Goal: Submit feedback/report problem: Submit feedback/report problem

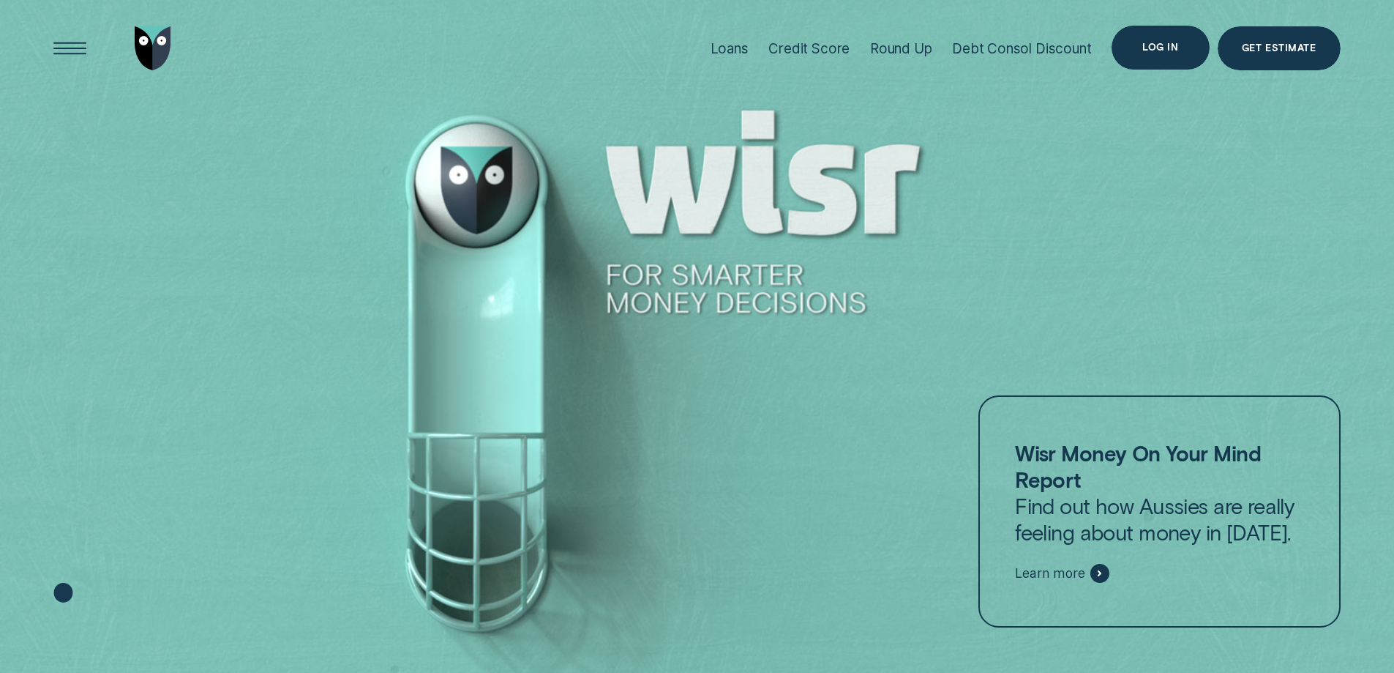
click at [1183, 43] on div "Log in" at bounding box center [1160, 48] width 97 height 44
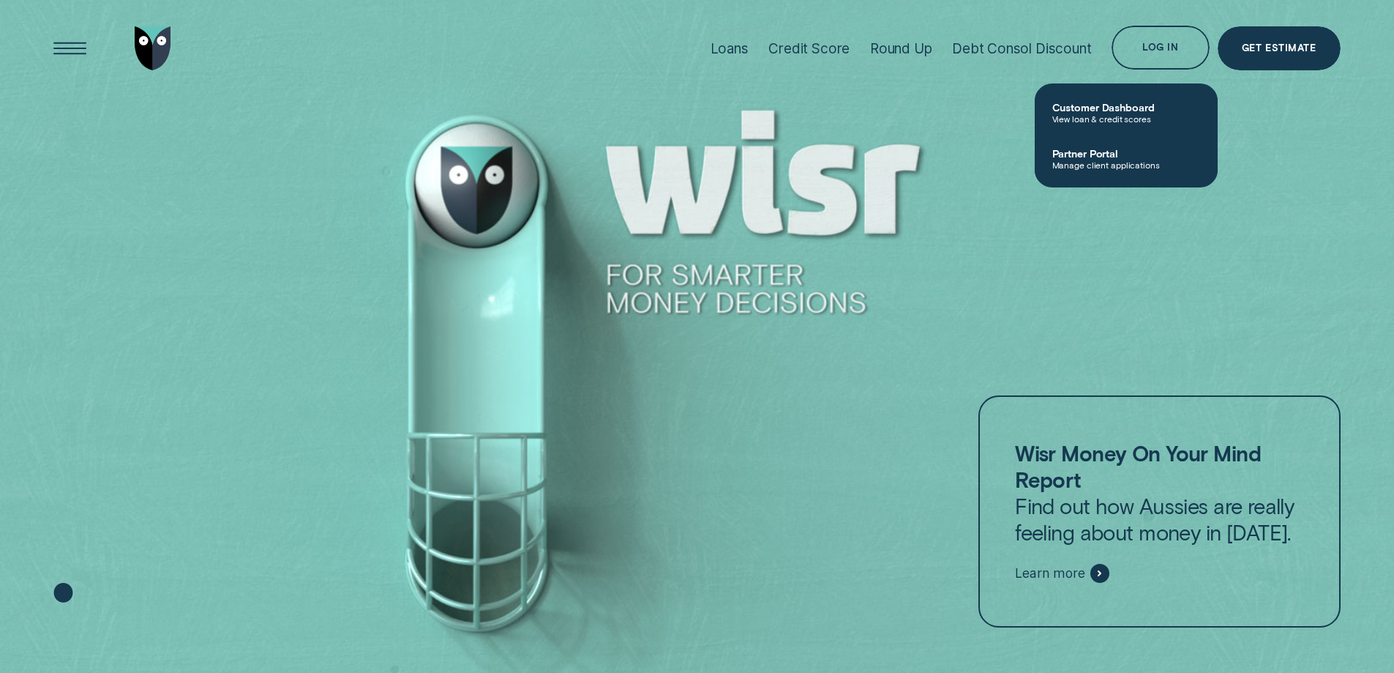
click at [1106, 121] on span "View loan & credit scores" at bounding box center [1126, 118] width 148 height 10
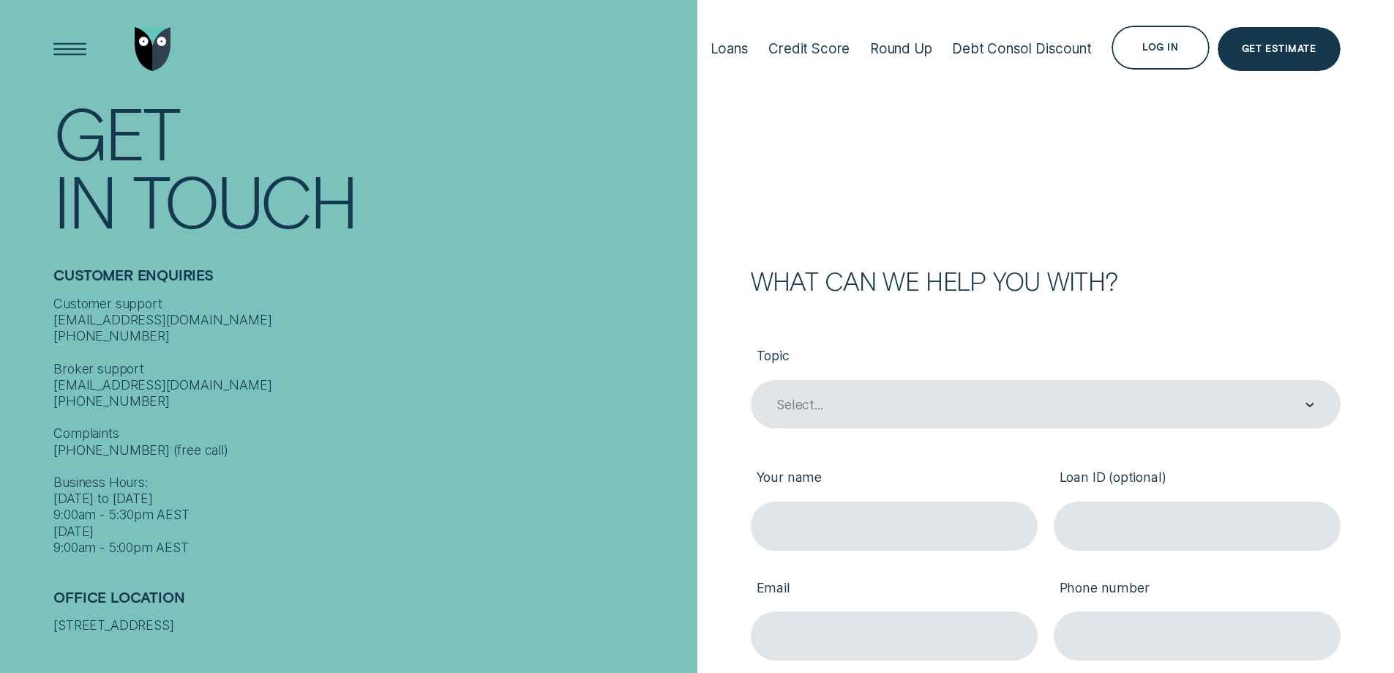
click at [874, 412] on div "Select..." at bounding box center [1044, 405] width 539 height 18
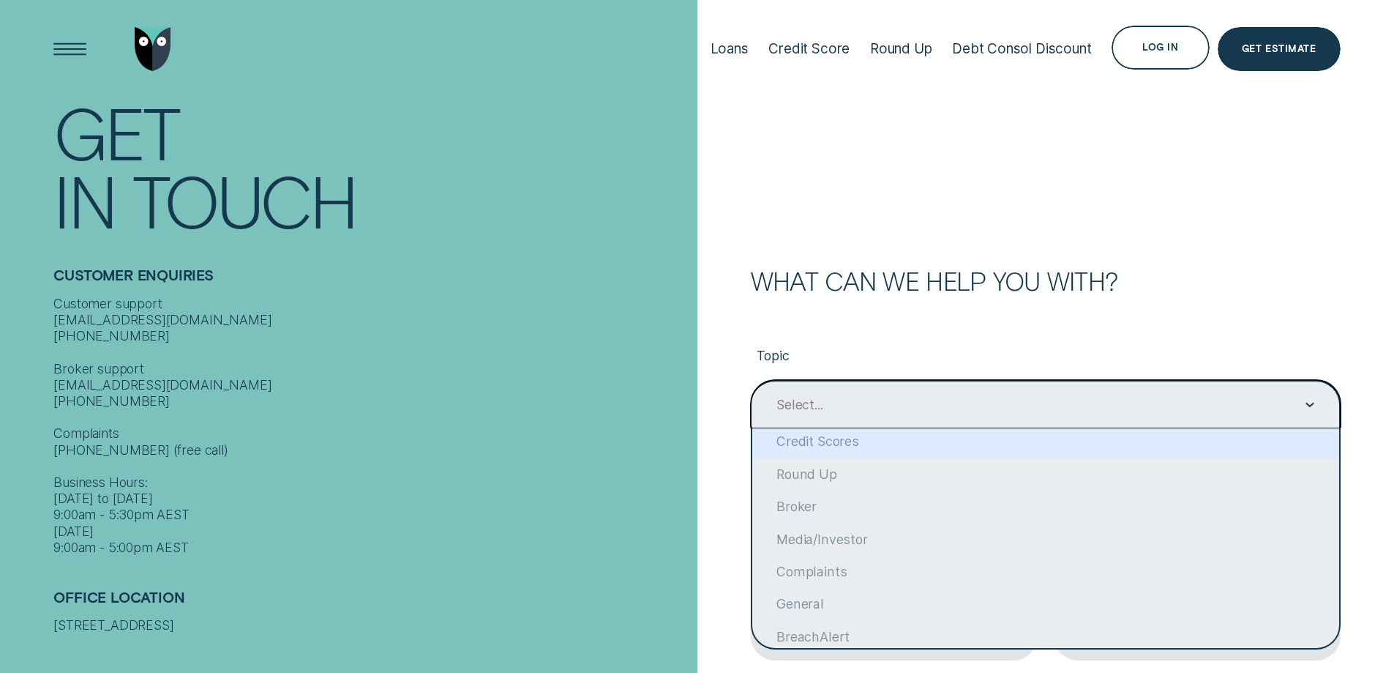
scroll to position [113, 0]
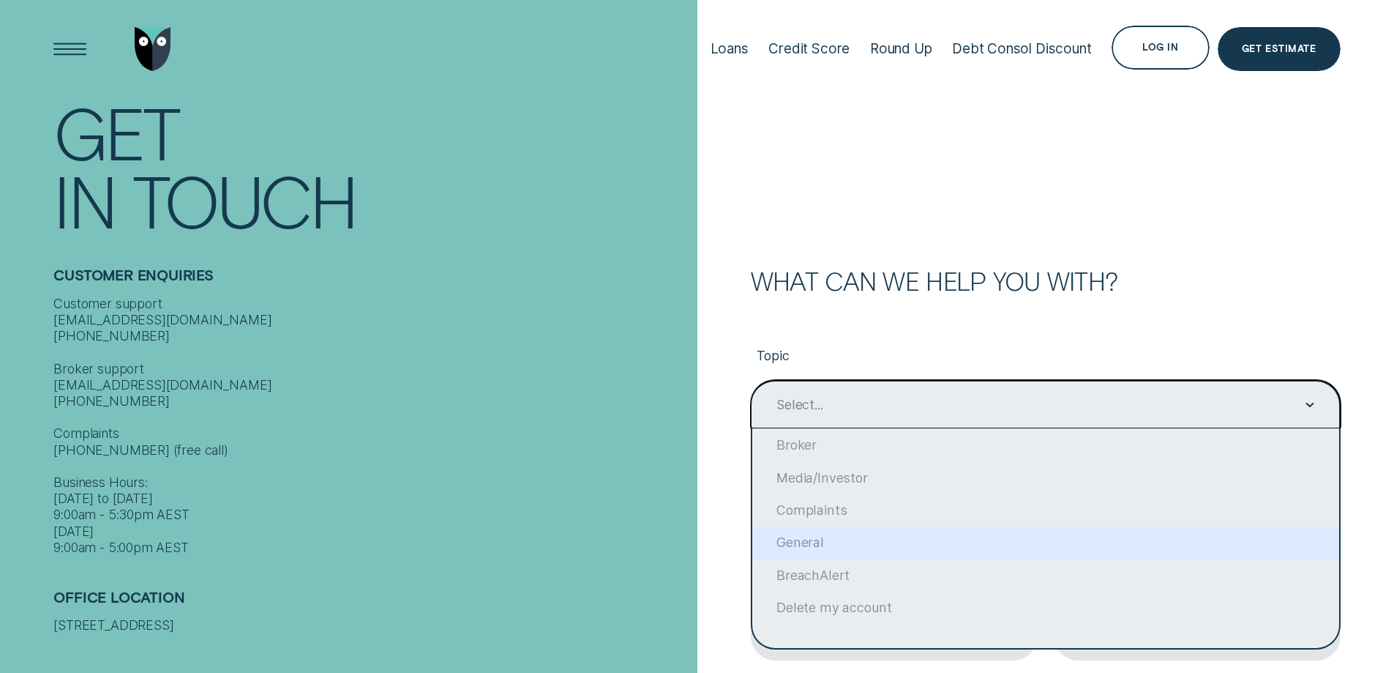
click at [875, 544] on div "General" at bounding box center [1045, 542] width 587 height 32
type input "General"
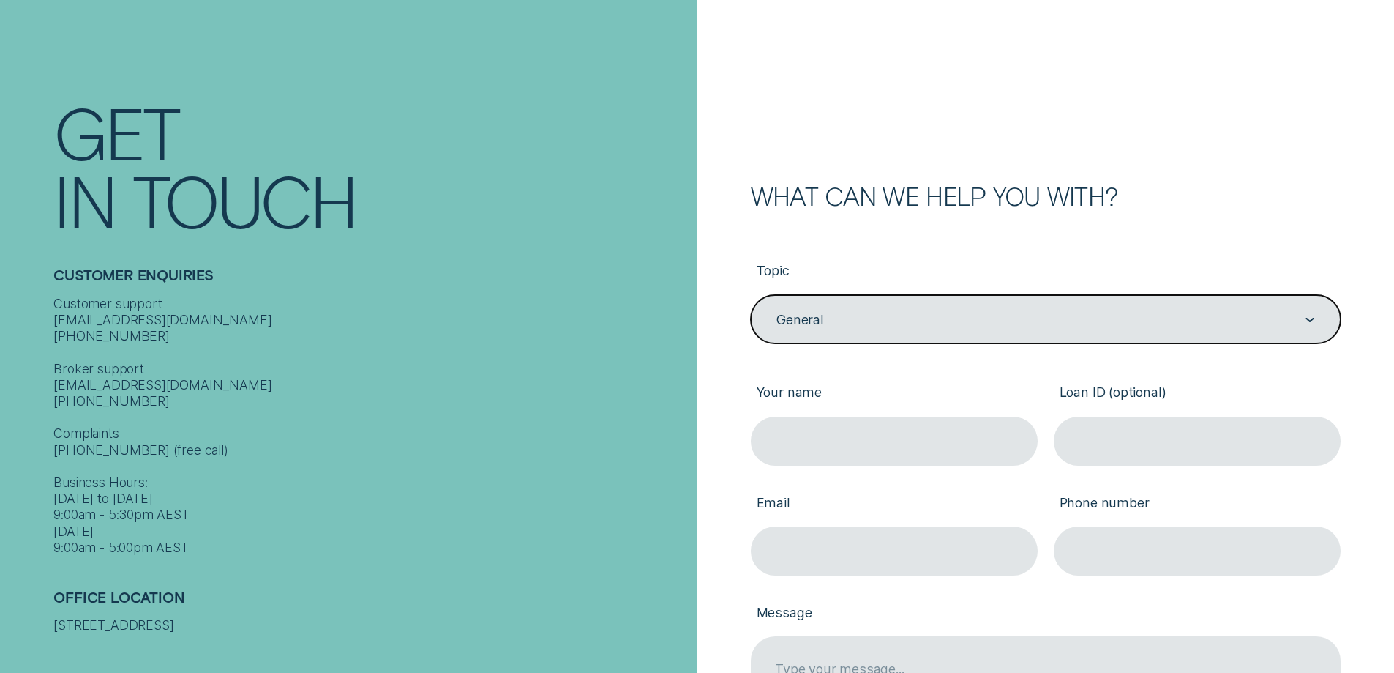
scroll to position [220, 0]
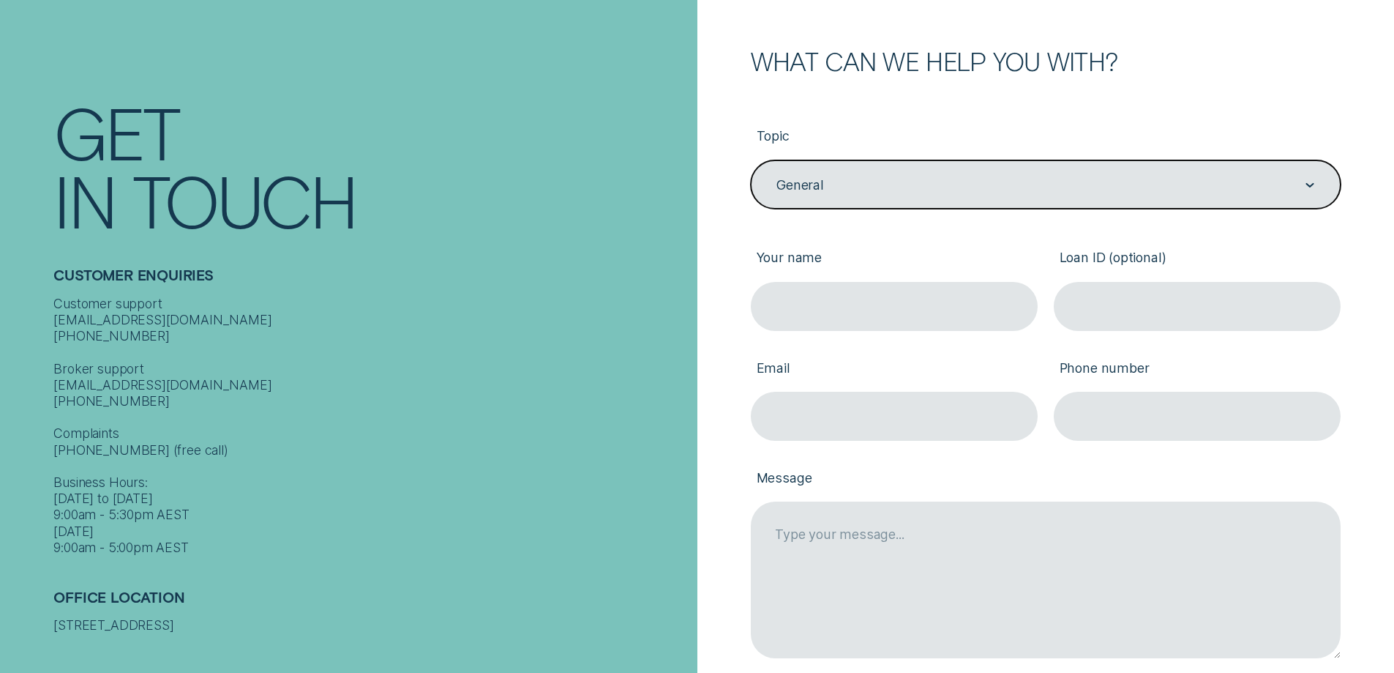
click at [817, 319] on input "Your name" at bounding box center [894, 306] width 287 height 49
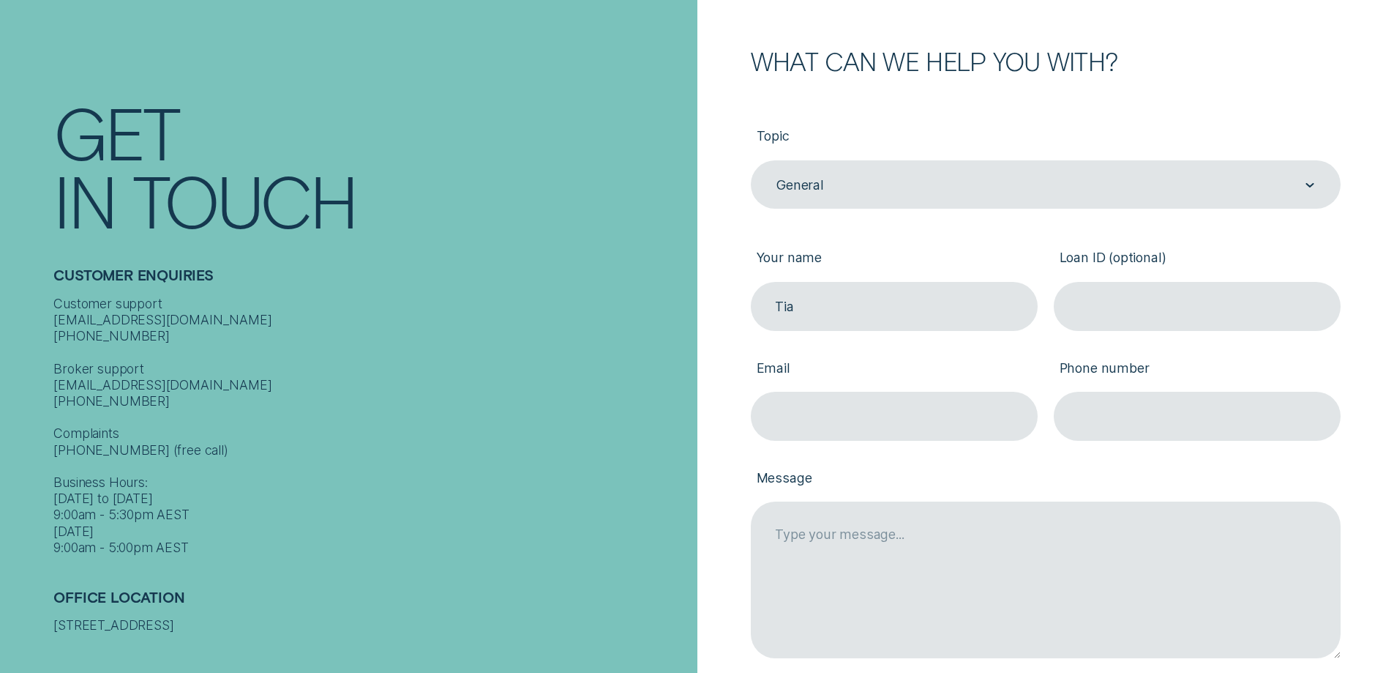
click at [896, 313] on input "Tia" at bounding box center [894, 306] width 287 height 49
type input "[PERSON_NAME]"
click at [869, 417] on input "Email" at bounding box center [894, 416] width 287 height 49
type input "[EMAIL_ADDRESS][DOMAIN_NAME]"
type input "0401598670"
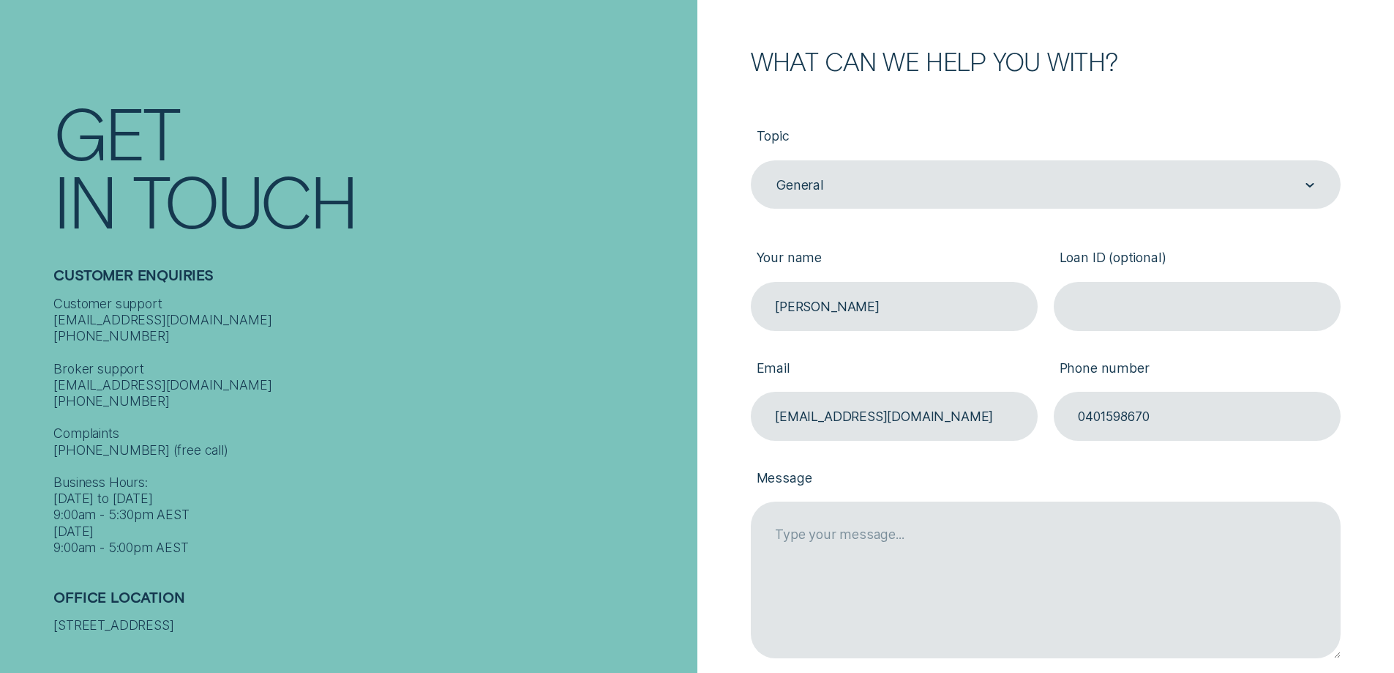
click at [842, 566] on textarea "Message" at bounding box center [1046, 579] width 590 height 156
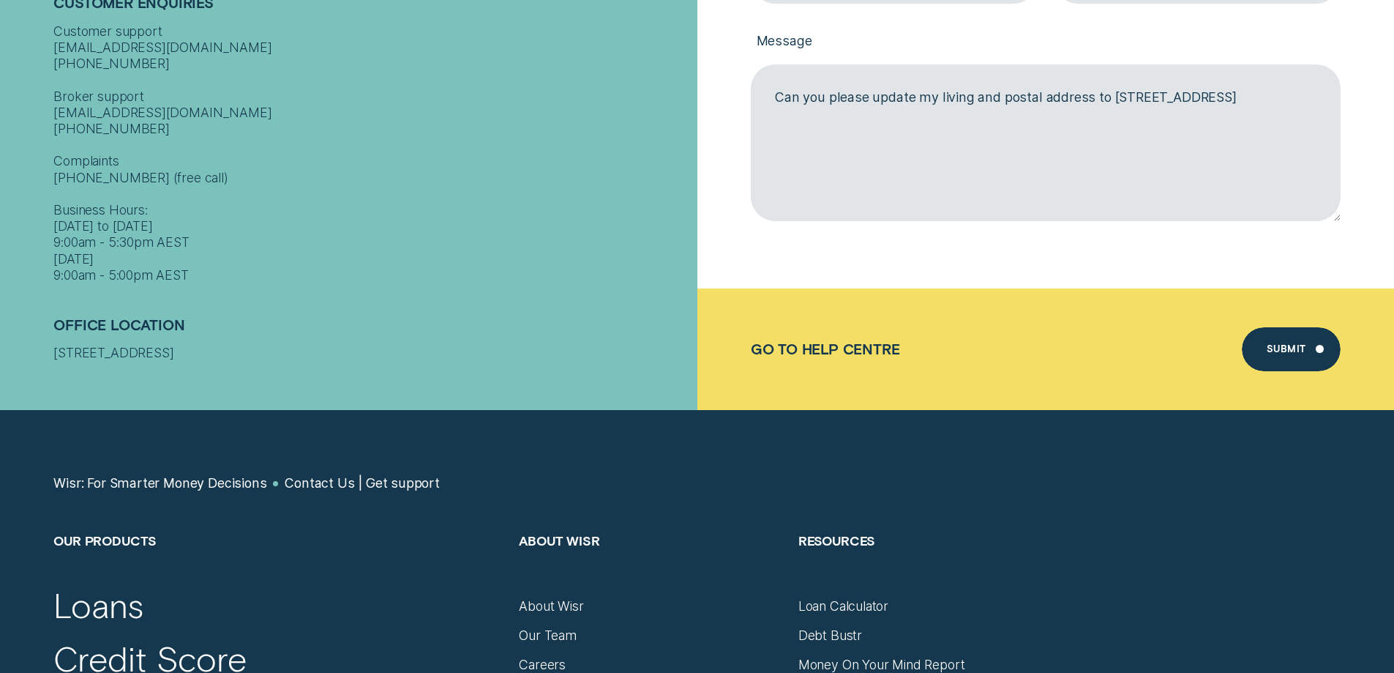
scroll to position [659, 0]
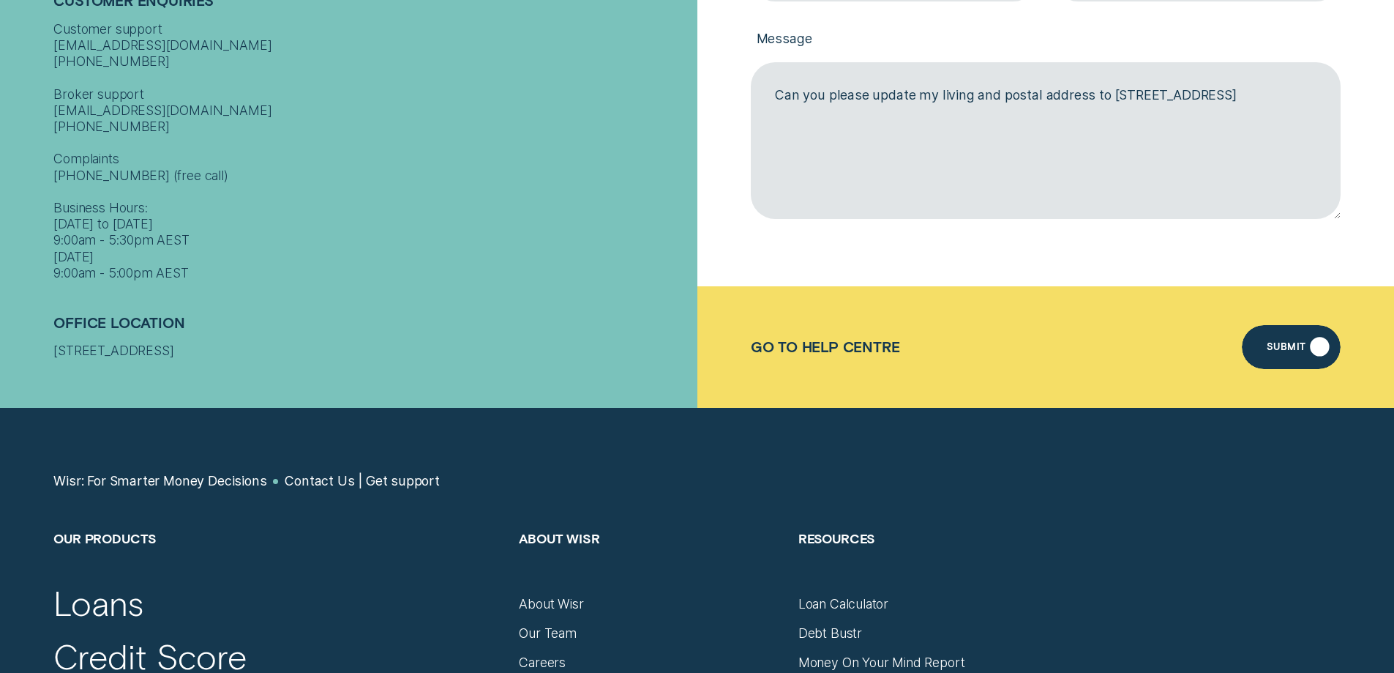
type textarea "Can you please update my living and postal address to [STREET_ADDRESS]"
click at [1287, 340] on div "Submit" at bounding box center [1291, 347] width 98 height 44
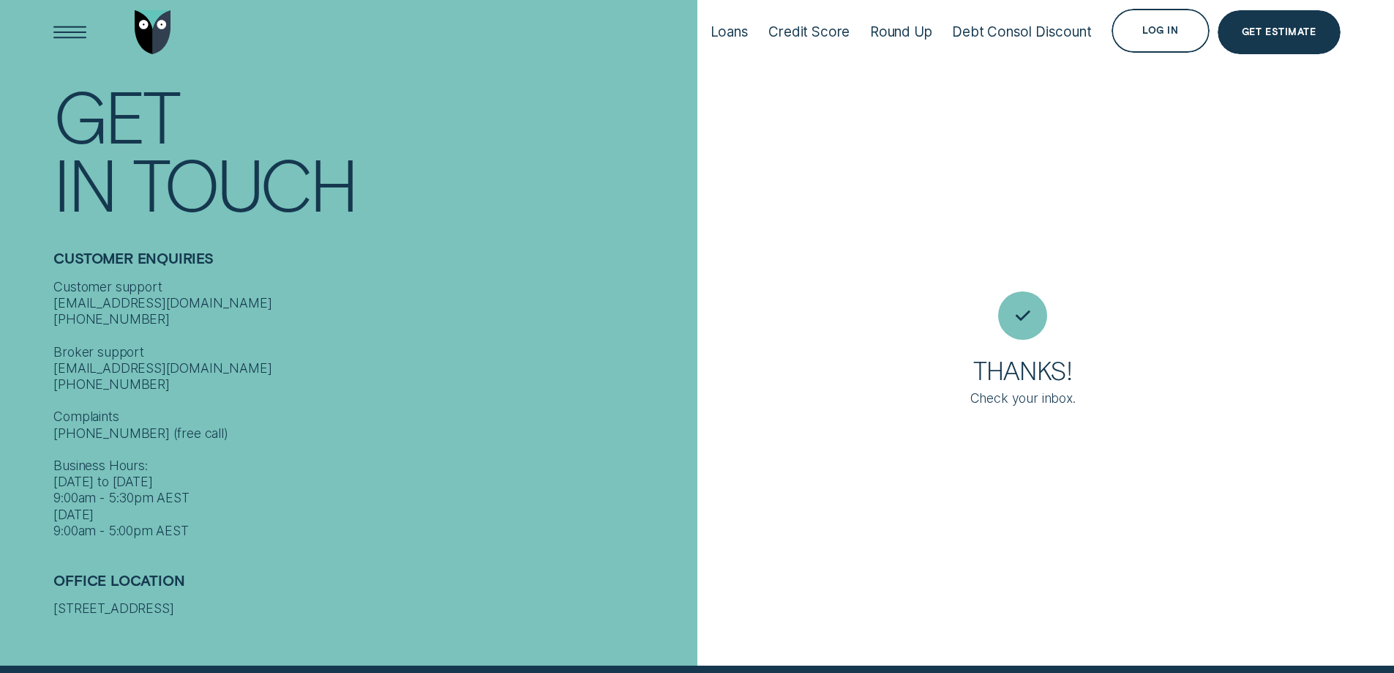
scroll to position [13, 0]
